Goal: Task Accomplishment & Management: Complete application form

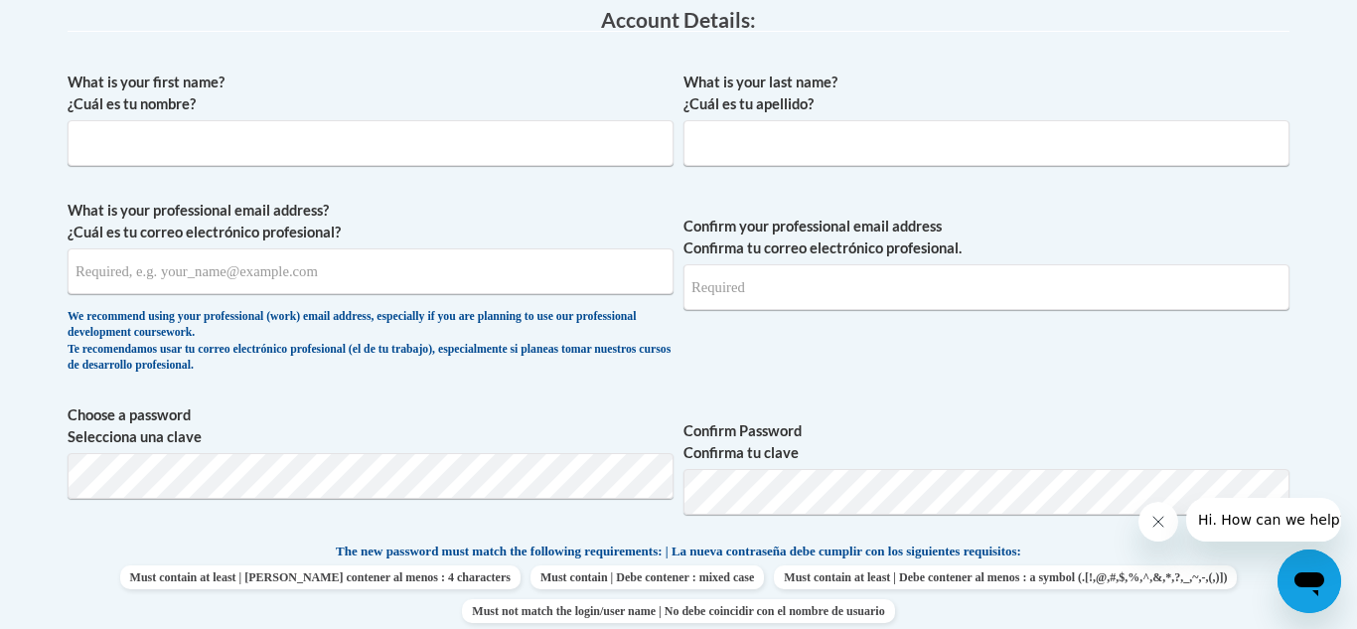
scroll to position [546, 0]
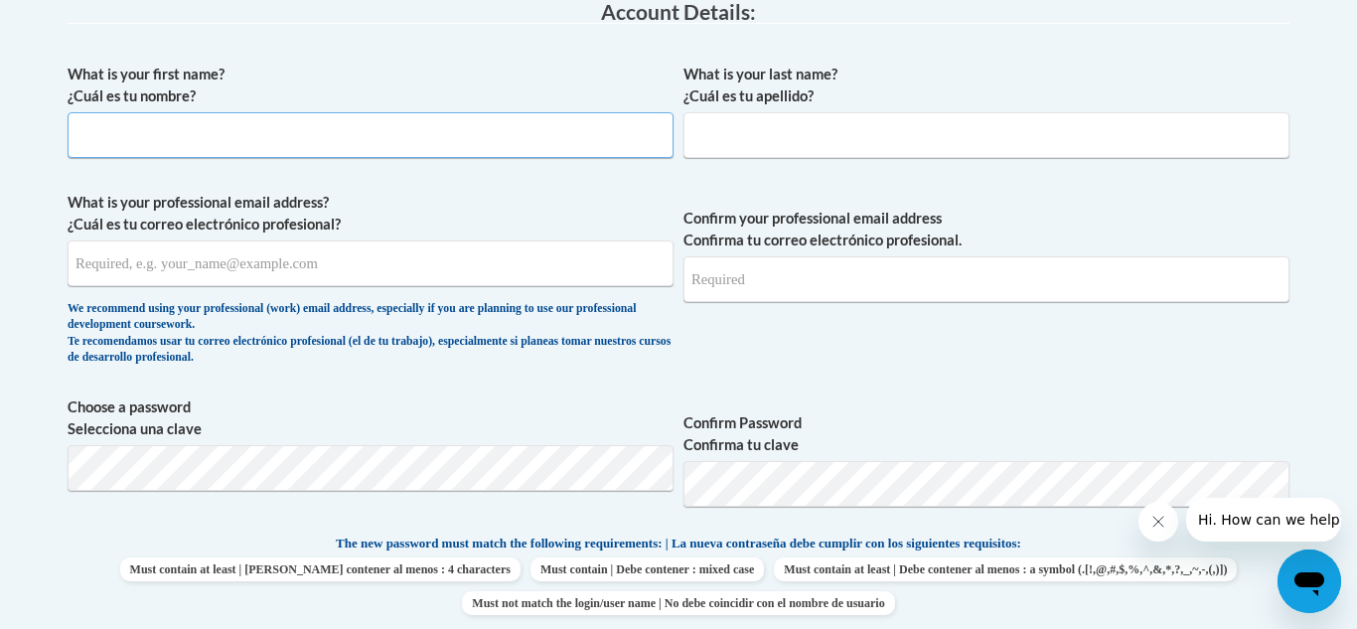
click at [450, 143] on input "What is your first name? ¿Cuál es tu nombre?" at bounding box center [371, 135] width 606 height 46
click at [355, 147] on input "What is your first name? ¿Cuál es tu nombre?" at bounding box center [371, 135] width 606 height 46
type input "Kristen"
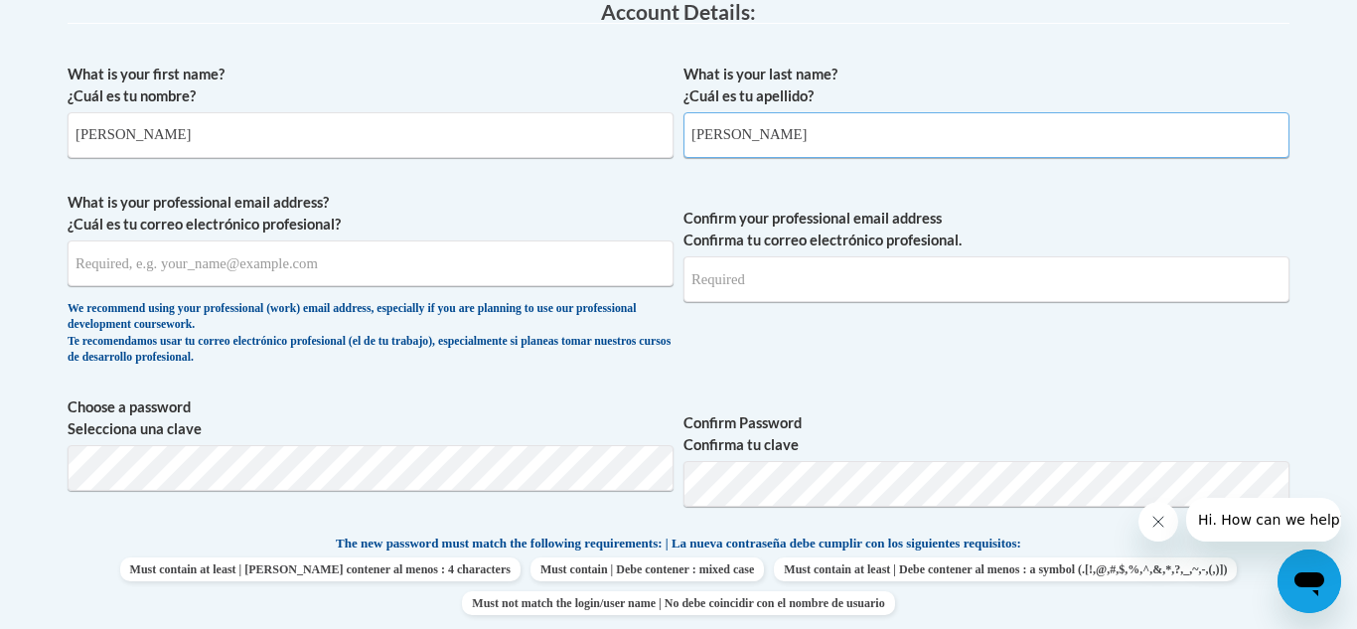
type input "Cox"
type input "kcox@upson.k12.ga.us"
click at [708, 288] on input "Confirm your professional email address Confirma tu correo electrónico profesio…" at bounding box center [986, 279] width 606 height 46
click at [646, 49] on fieldset "Account Details: xcvbxvcb Biography New Photo (GIF / JPEG) What is your first n…" at bounding box center [679, 485] width 1222 height 968
click at [783, 286] on input "k" at bounding box center [986, 279] width 606 height 46
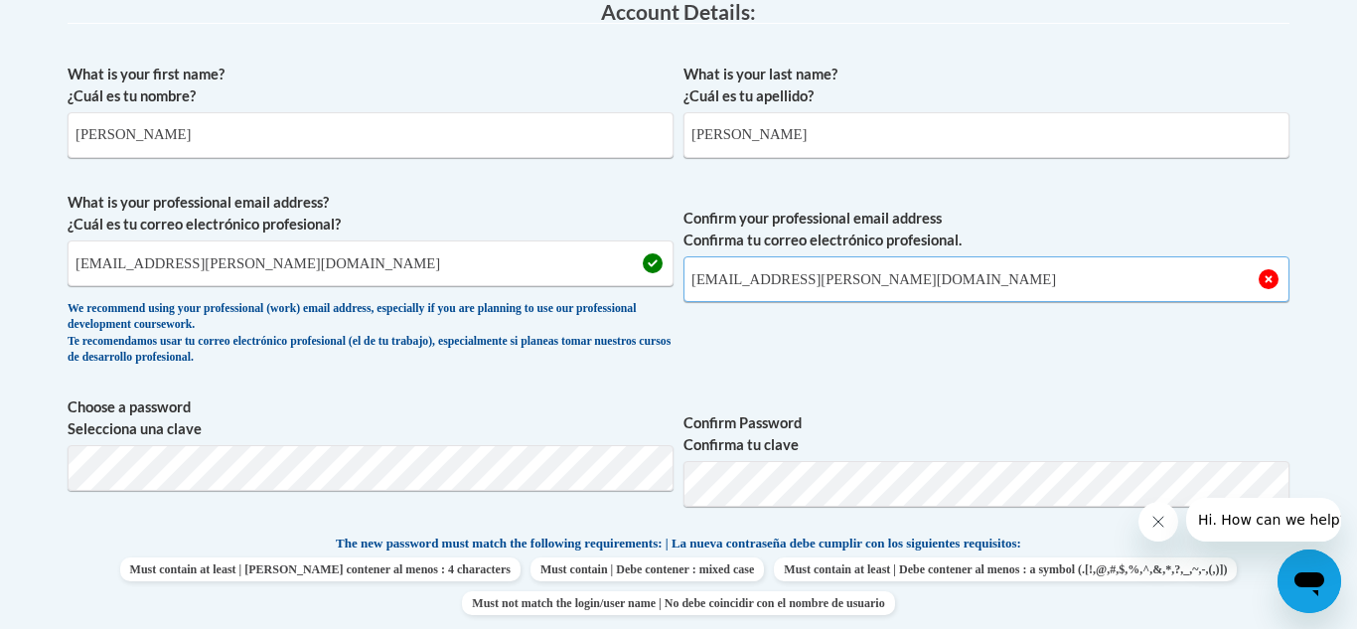
type input "kcox@upson.k12.ga.us"
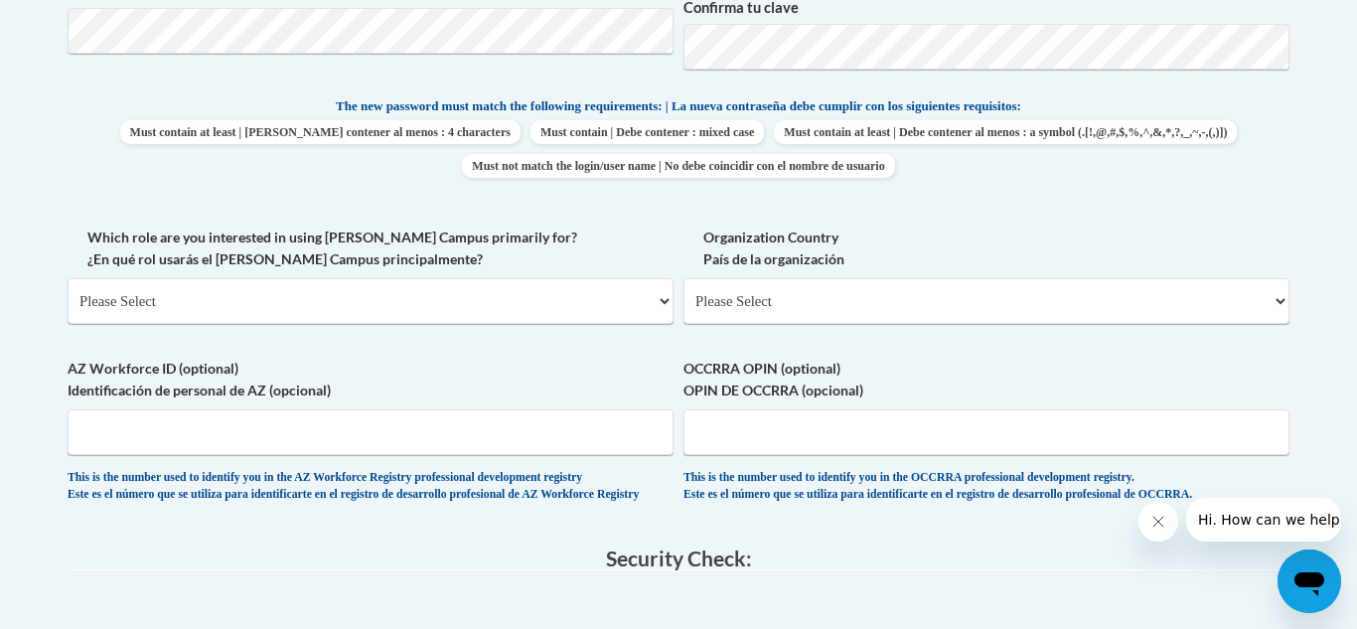
scroll to position [944, 0]
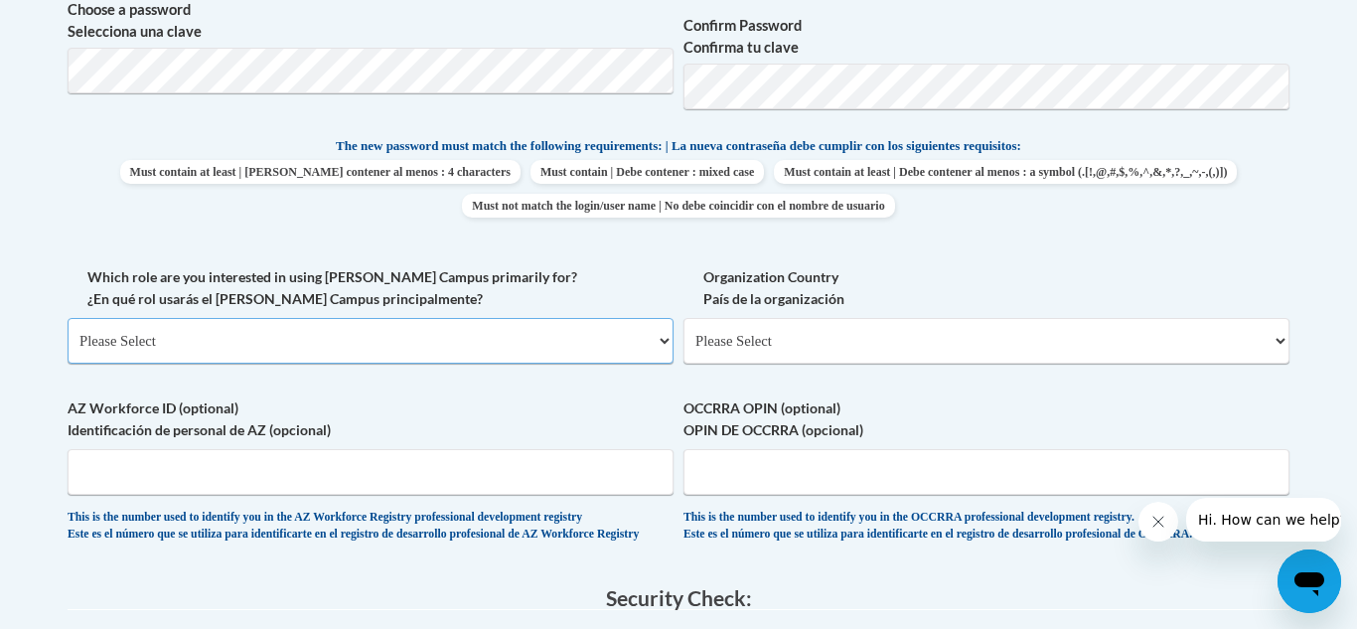
click at [563, 352] on select "Please Select College/University | Colegio/Universidad Community/Nonprofit Part…" at bounding box center [371, 341] width 606 height 46
select select "fbf2d438-af2f-41f8-98f1-81c410e29de3"
click at [68, 318] on select "Please Select College/University | Colegio/Universidad Community/Nonprofit Part…" at bounding box center [371, 341] width 606 height 46
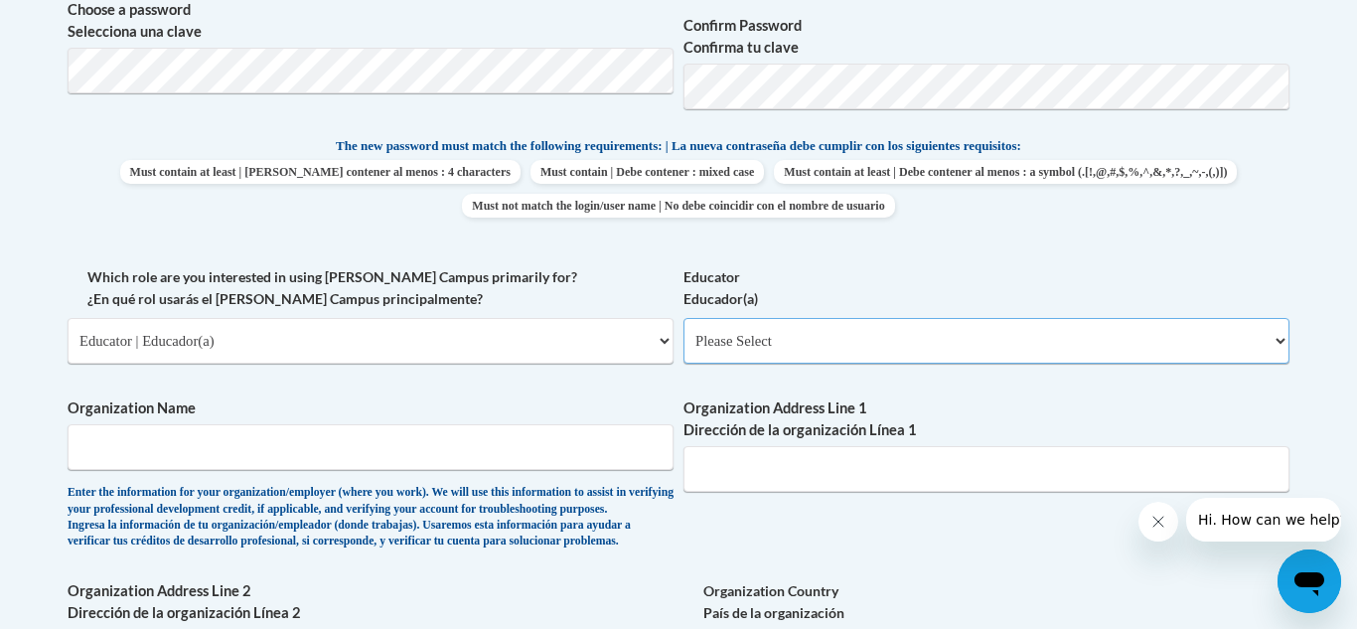
click at [719, 346] on select "Please Select Early Learning/Daycare Teacher/Family Home Care Provider | Maestr…" at bounding box center [986, 341] width 606 height 46
select select "11a86997-7122-4e2e-80c7-11975180ece4"
click at [683, 318] on select "Please Select Early Learning/Daycare Teacher/Family Home Care Provider | Maestr…" at bounding box center [986, 341] width 606 height 46
click at [627, 461] on input "Organization Name" at bounding box center [371, 447] width 606 height 46
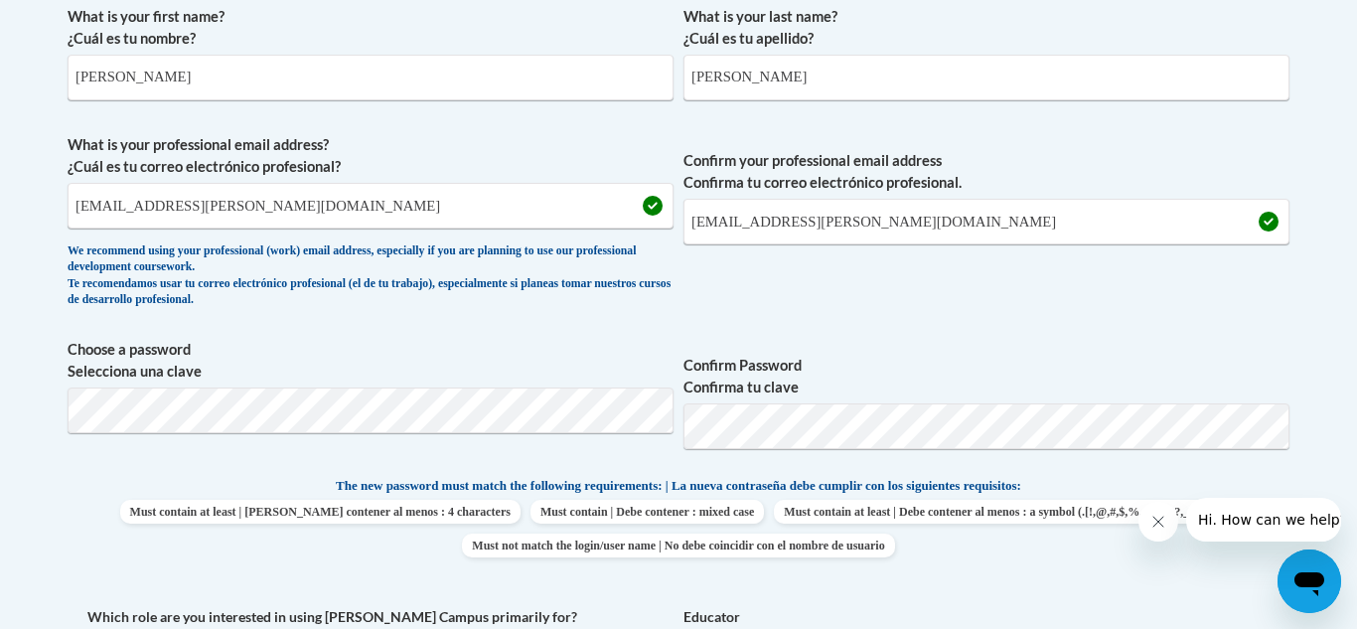
scroll to position [621, 0]
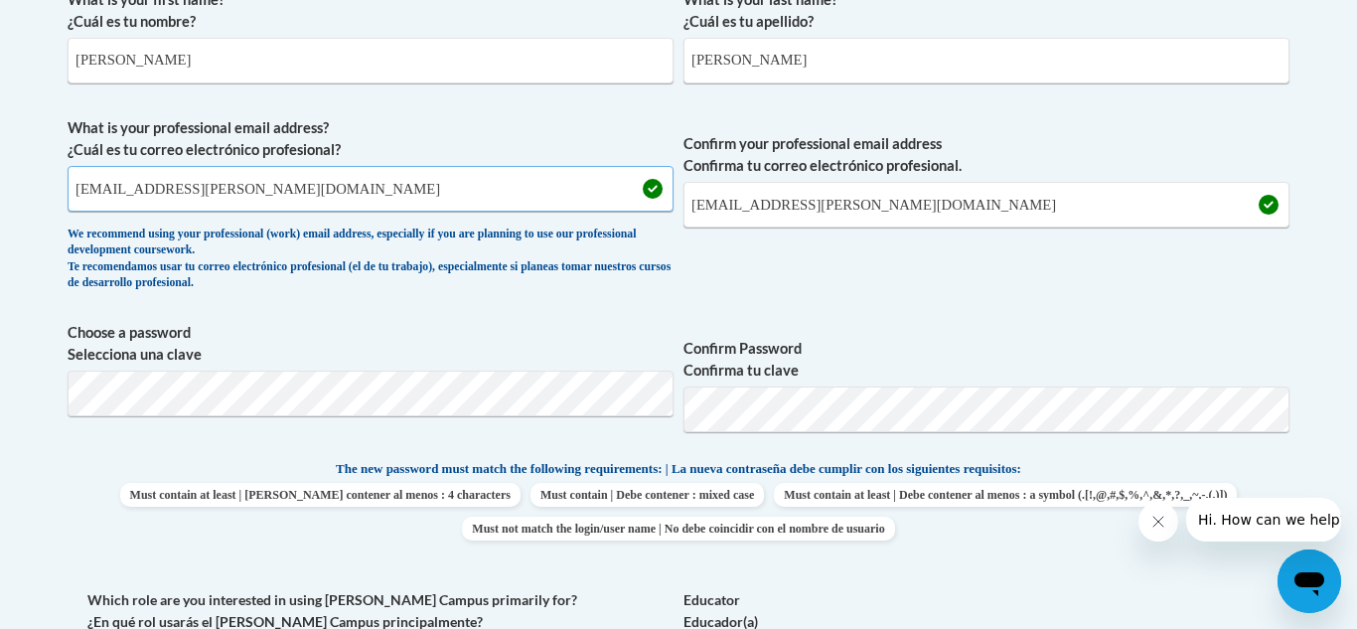
click at [234, 184] on input "kcox@upson.k12.ga.us" at bounding box center [371, 189] width 606 height 46
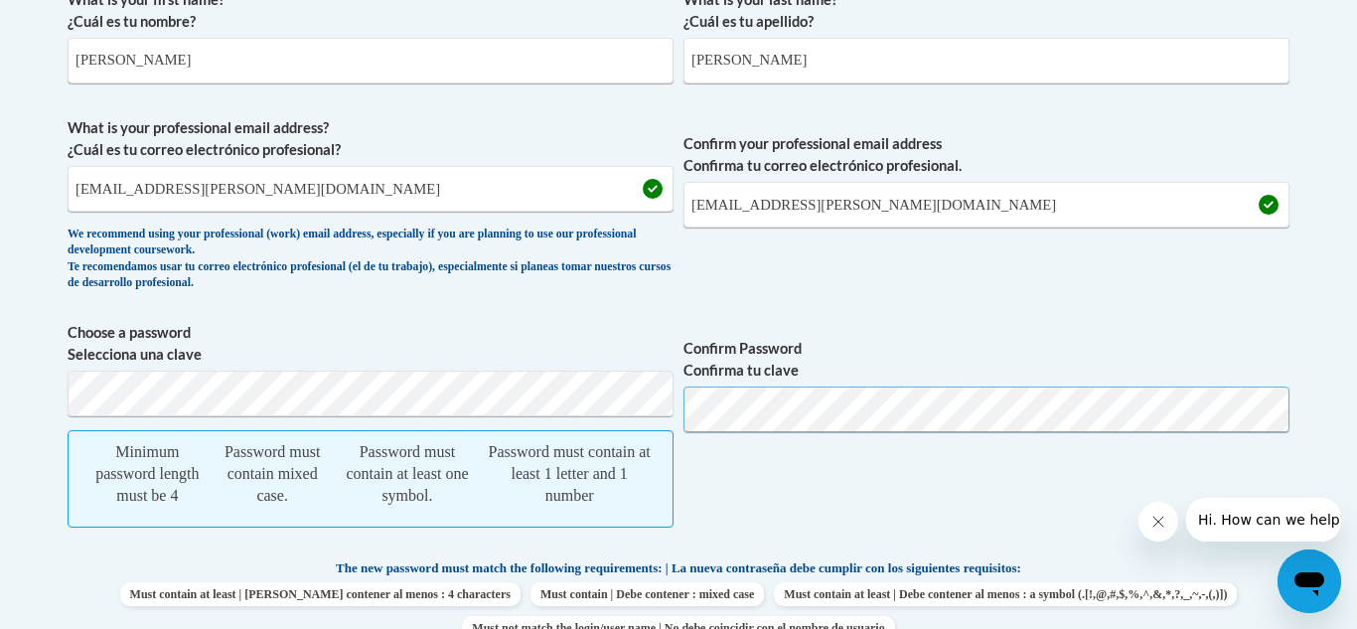
scroll to position [622, 0]
click at [259, 194] on input "kcox@upson.k12.ga.us" at bounding box center [371, 188] width 606 height 46
type input "k"
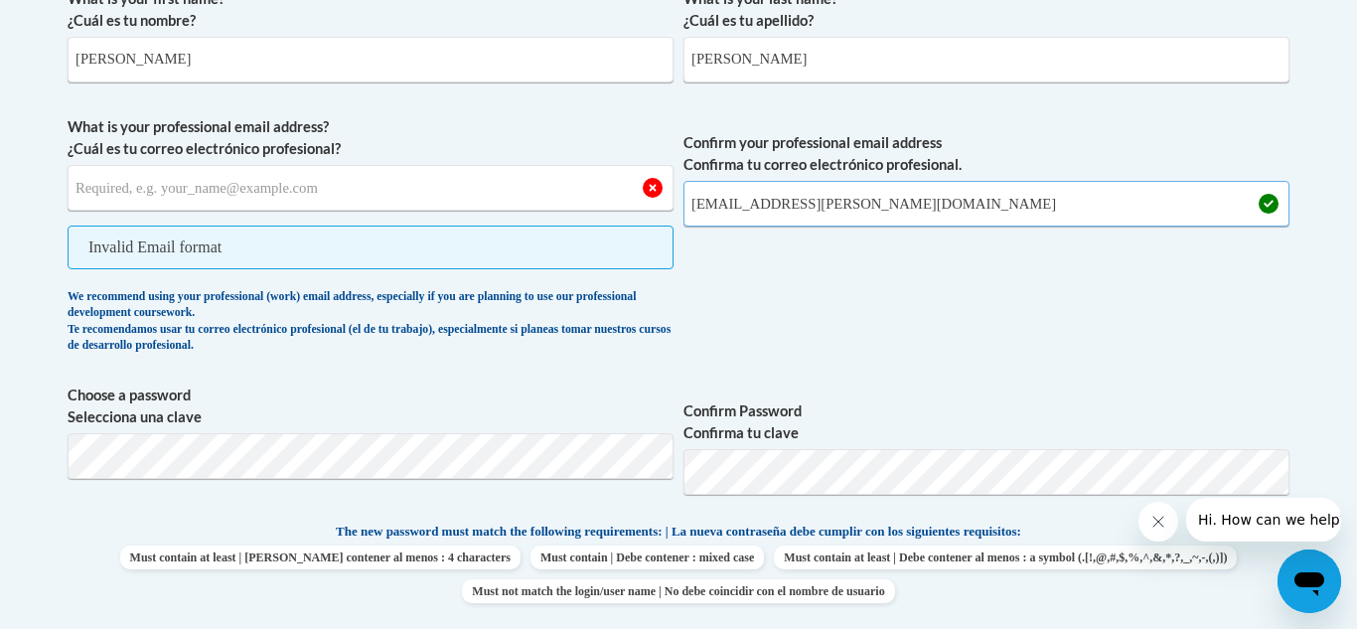
click at [888, 205] on input "kcox@upson.k12.ga.us" at bounding box center [986, 204] width 606 height 46
type input "k"
click at [531, 113] on div "What is your first name? ¿Cuál es tu nombre? Kristen What is your last name? ¿C…" at bounding box center [679, 619] width 1222 height 1283
click at [546, 79] on input "Kristen" at bounding box center [371, 60] width 606 height 46
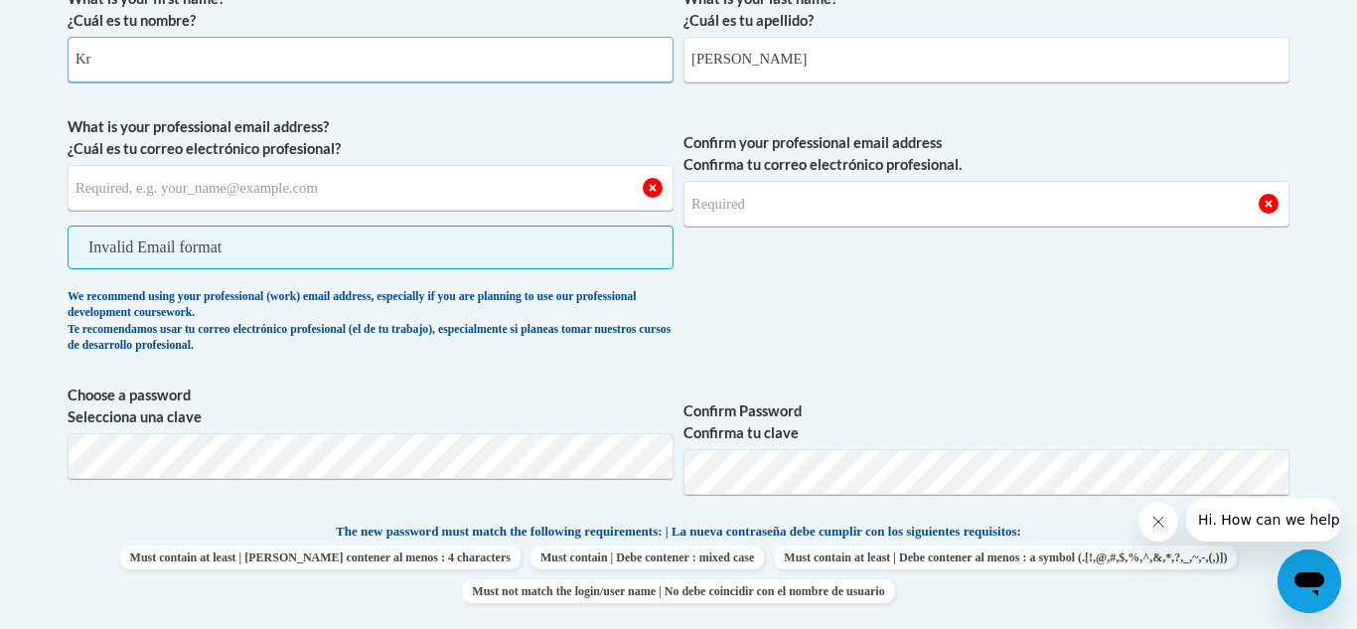
type input "K"
click at [767, 58] on input "Cox" at bounding box center [986, 60] width 606 height 46
type input "C"
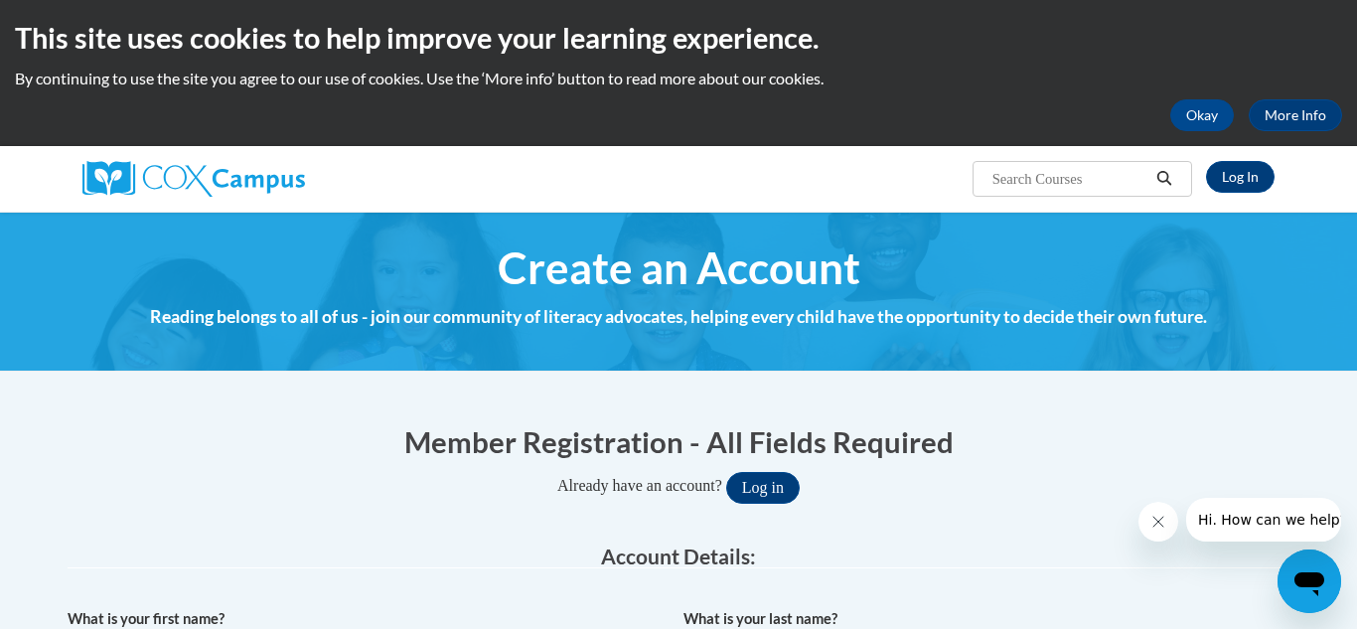
scroll to position [0, 0]
